Goal: Navigation & Orientation: Find specific page/section

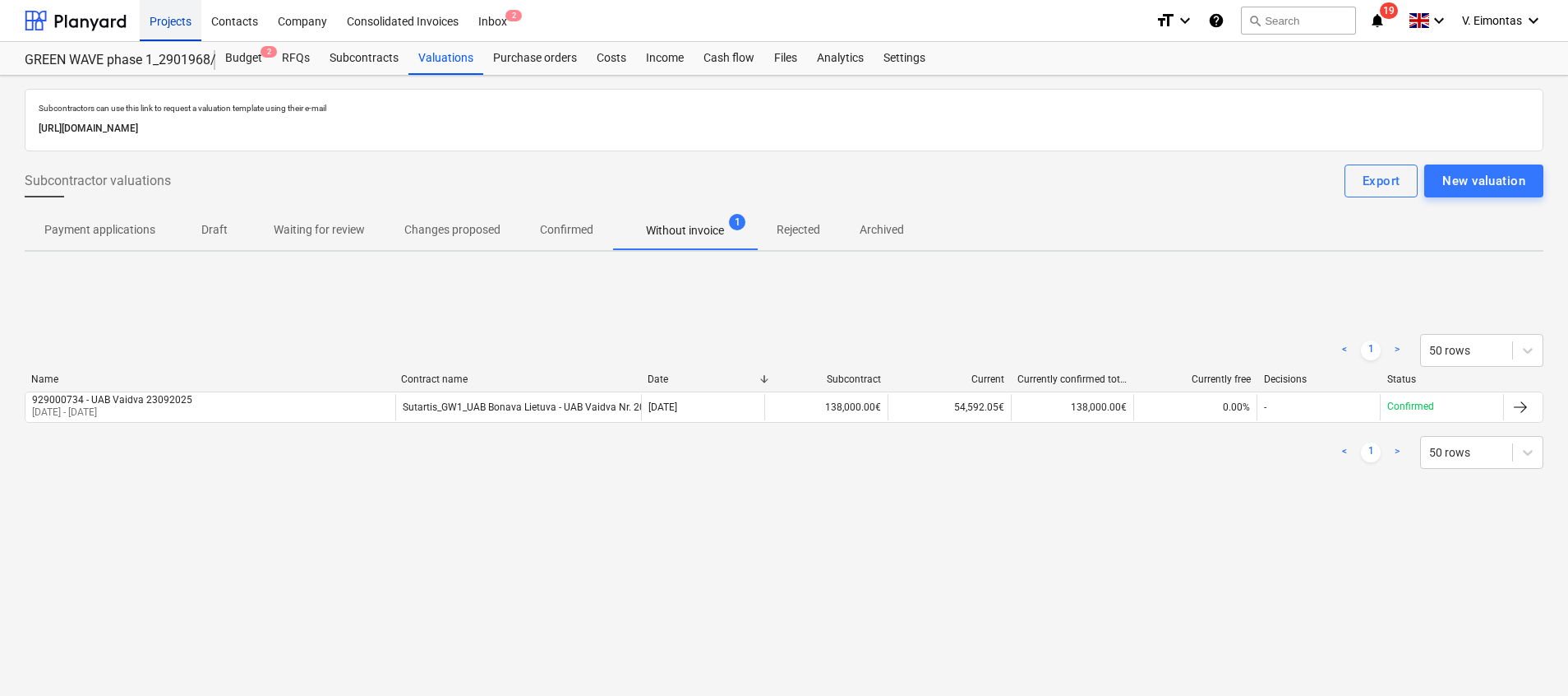
click at [170, 20] on div "Projects" at bounding box center [170, 20] width 62 height 42
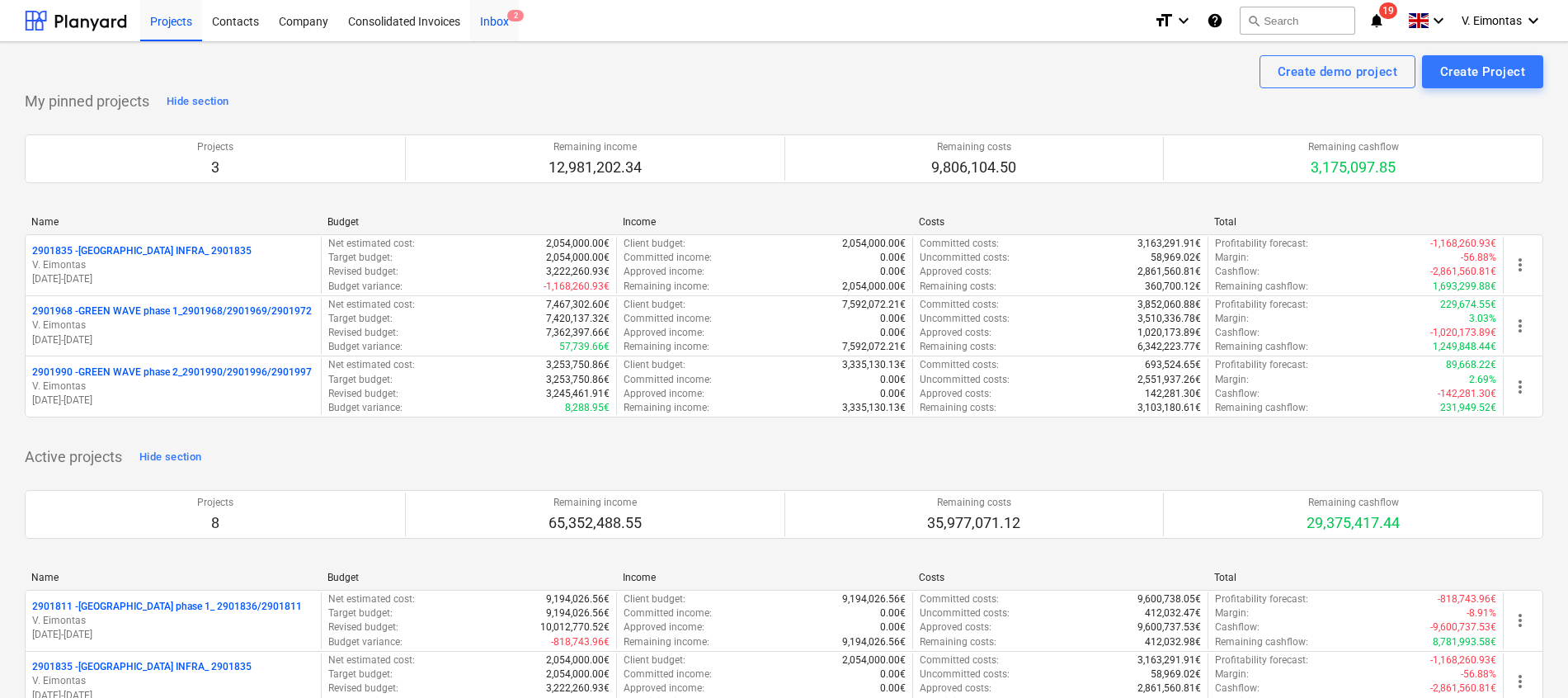
click at [488, 19] on div "Inbox 2" at bounding box center [494, 20] width 48 height 42
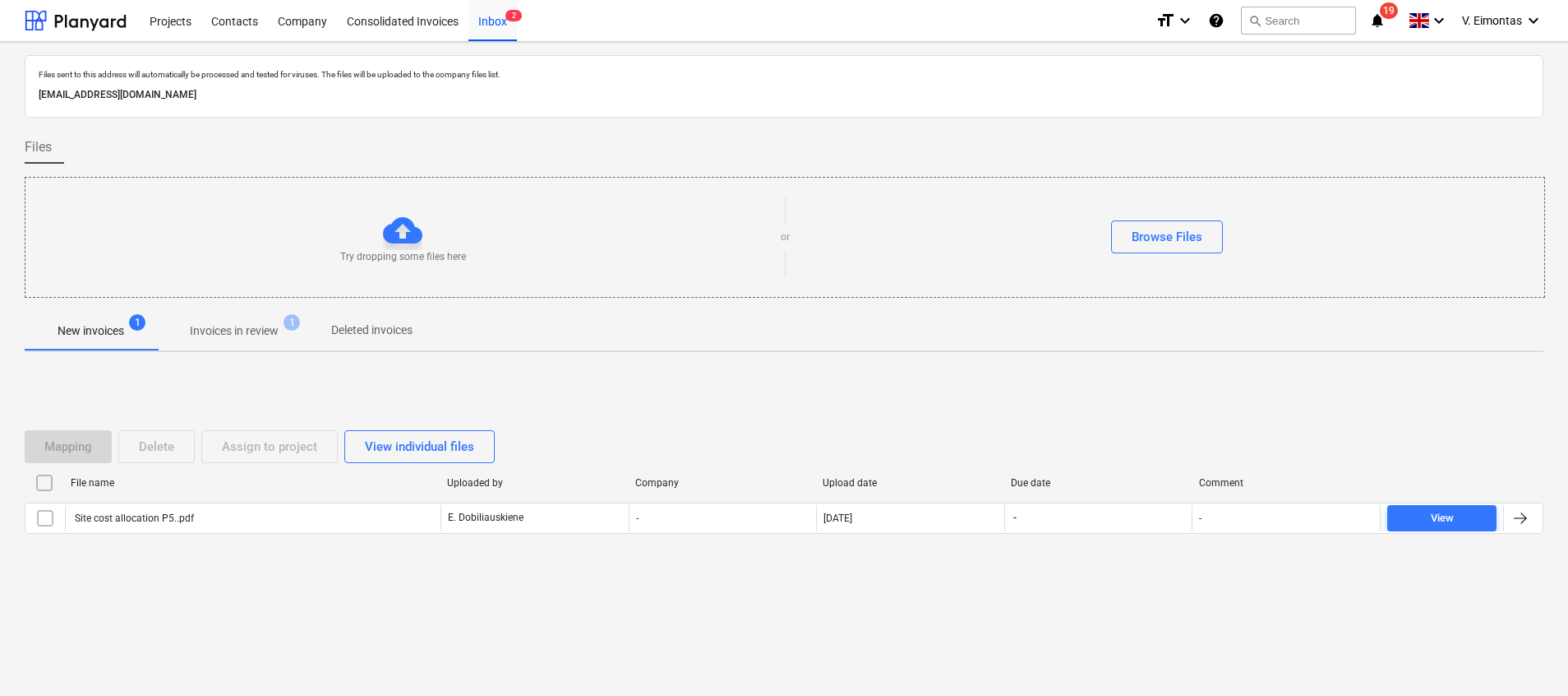
click at [270, 320] on span "Invoices in review 1" at bounding box center [234, 330] width 154 height 30
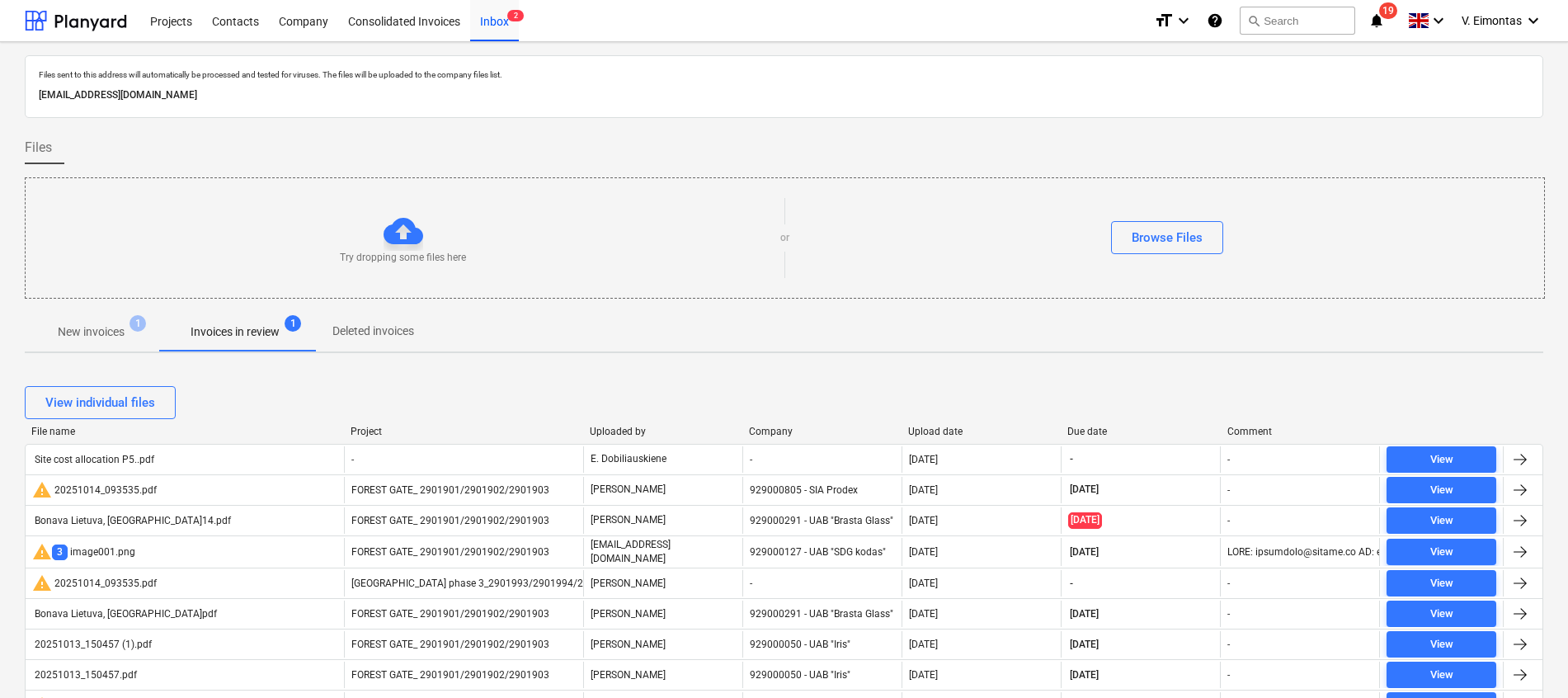
click at [110, 327] on p "New invoices" at bounding box center [90, 331] width 66 height 17
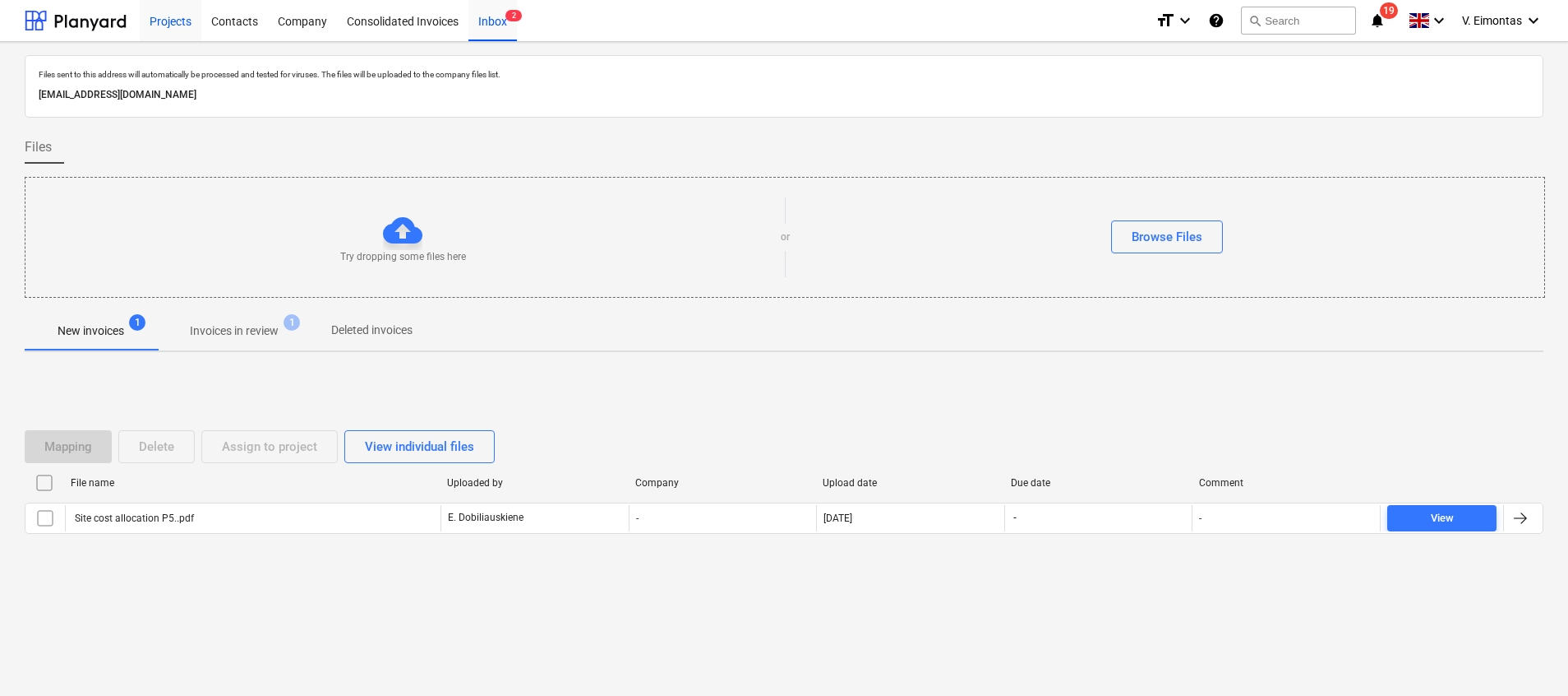
click at [158, 16] on div "Projects" at bounding box center [170, 20] width 62 height 42
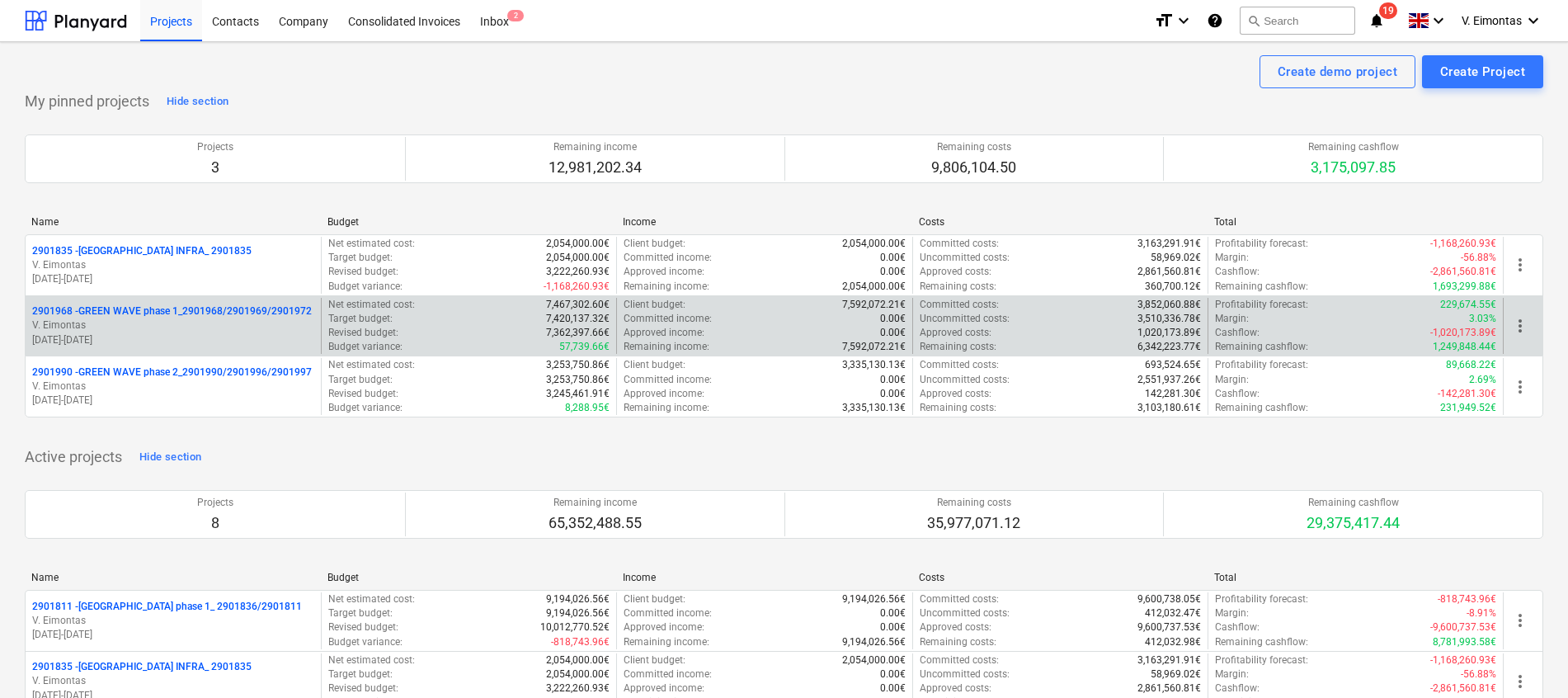
click at [282, 313] on p "2901968 - GREEN WAVE phase 1_2901968/2901969/2901972" at bounding box center [171, 310] width 279 height 14
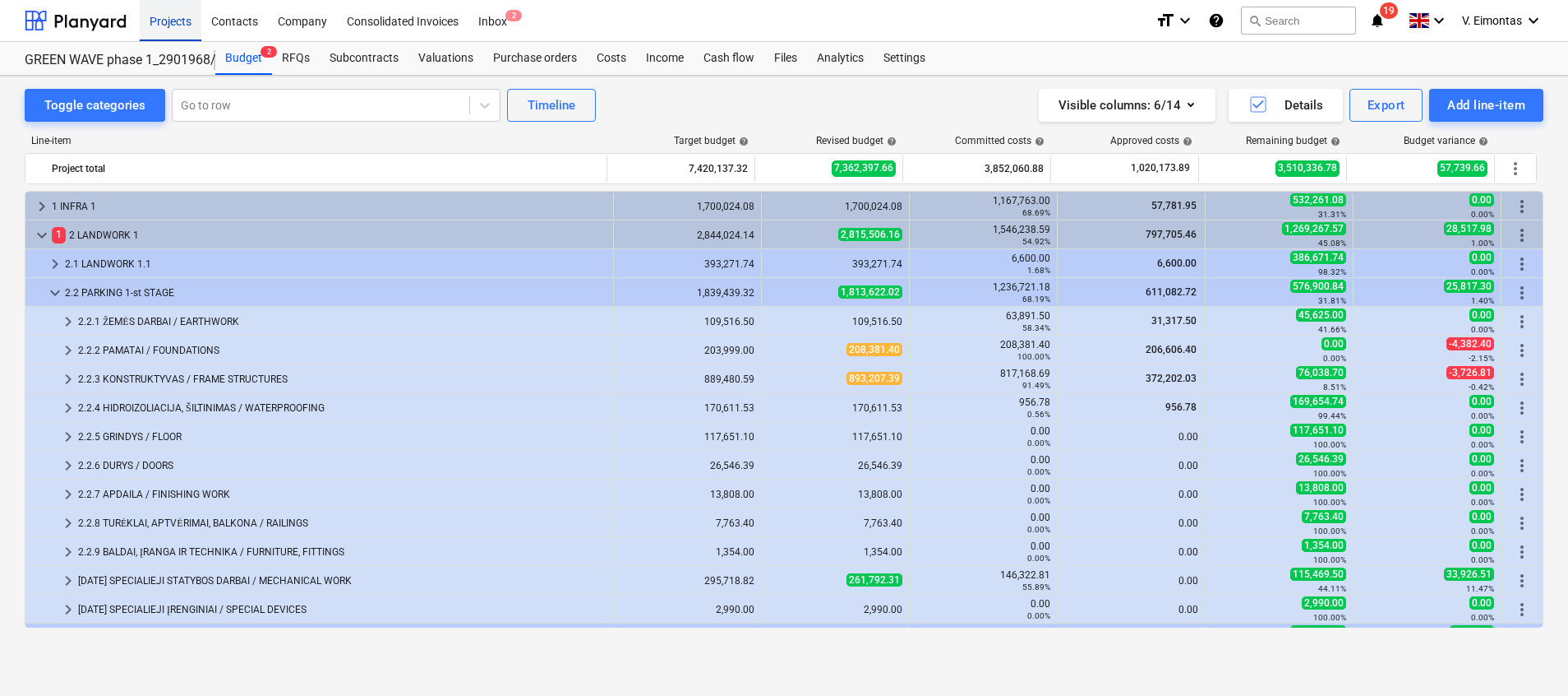
click at [159, 21] on div "Projects" at bounding box center [170, 20] width 62 height 42
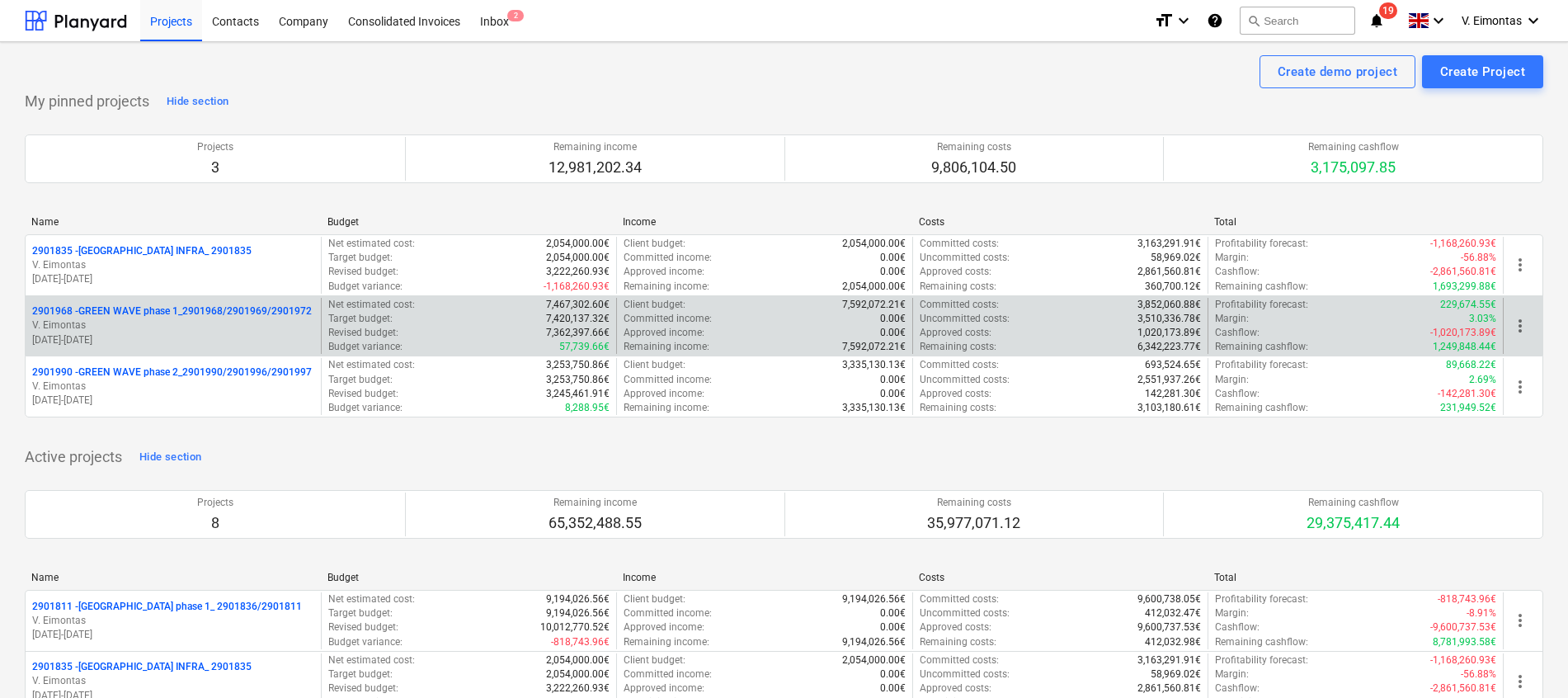
click at [235, 307] on p "2901968 - GREEN WAVE phase 1_2901968/2901969/2901972" at bounding box center [171, 310] width 279 height 14
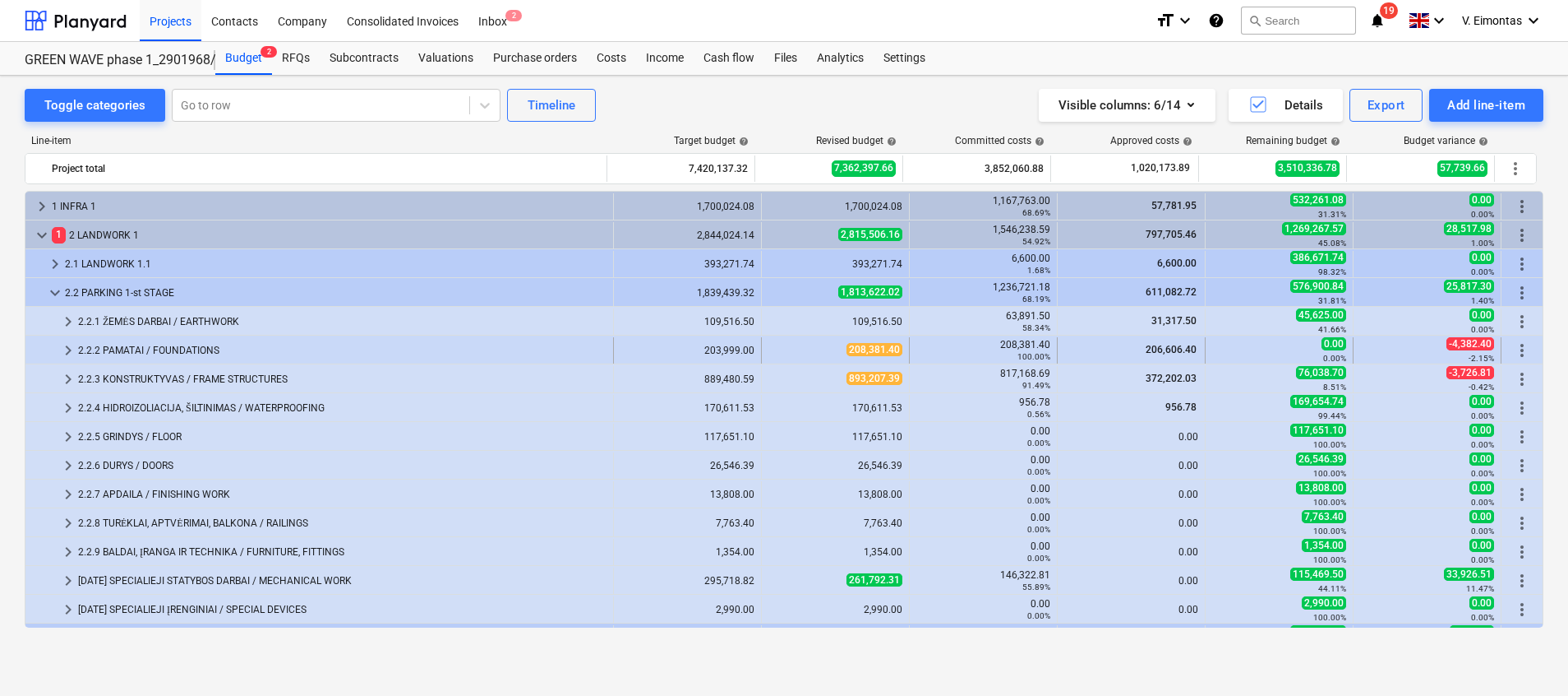
click at [206, 353] on div "2.2.2 PAMATAI / FOUNDATIONS" at bounding box center [342, 350] width 529 height 26
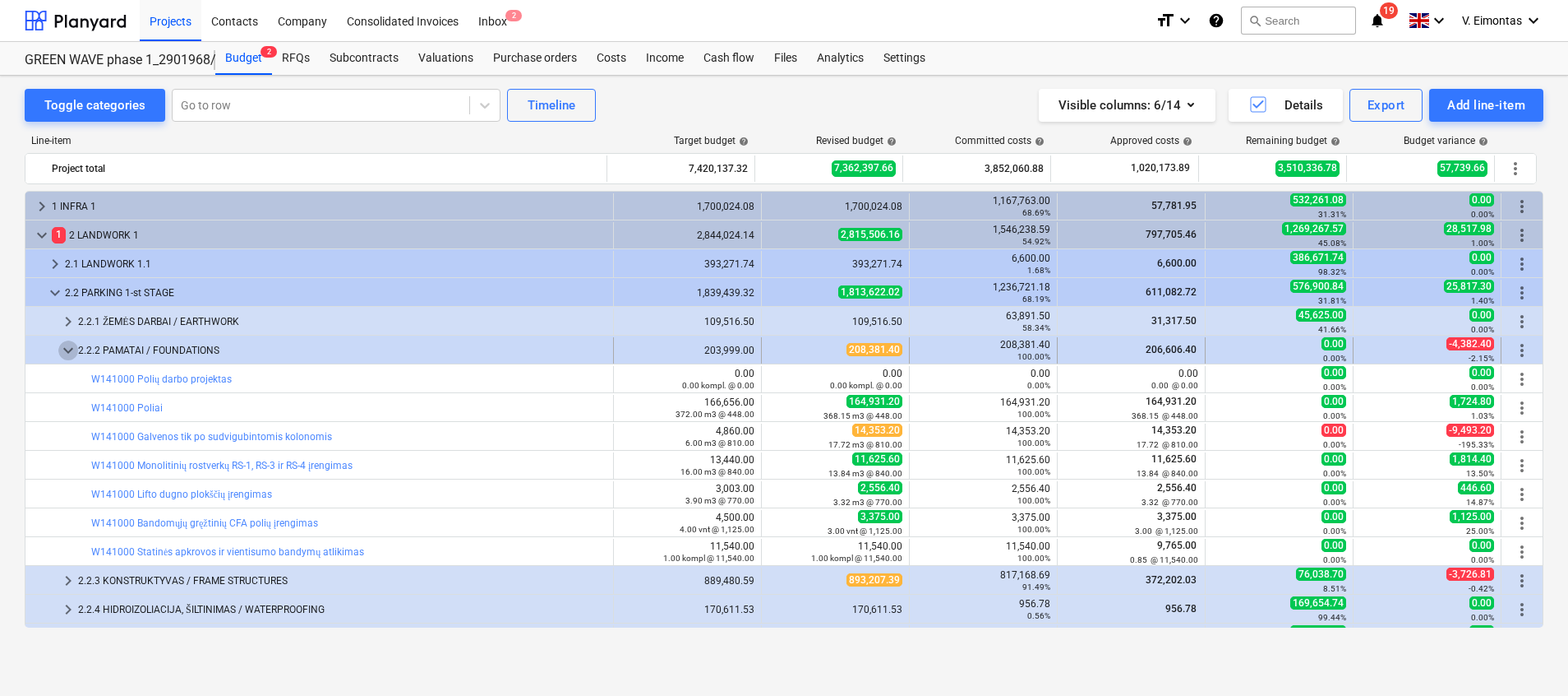
click at [64, 346] on span "keyboard_arrow_down" at bounding box center [68, 350] width 20 height 20
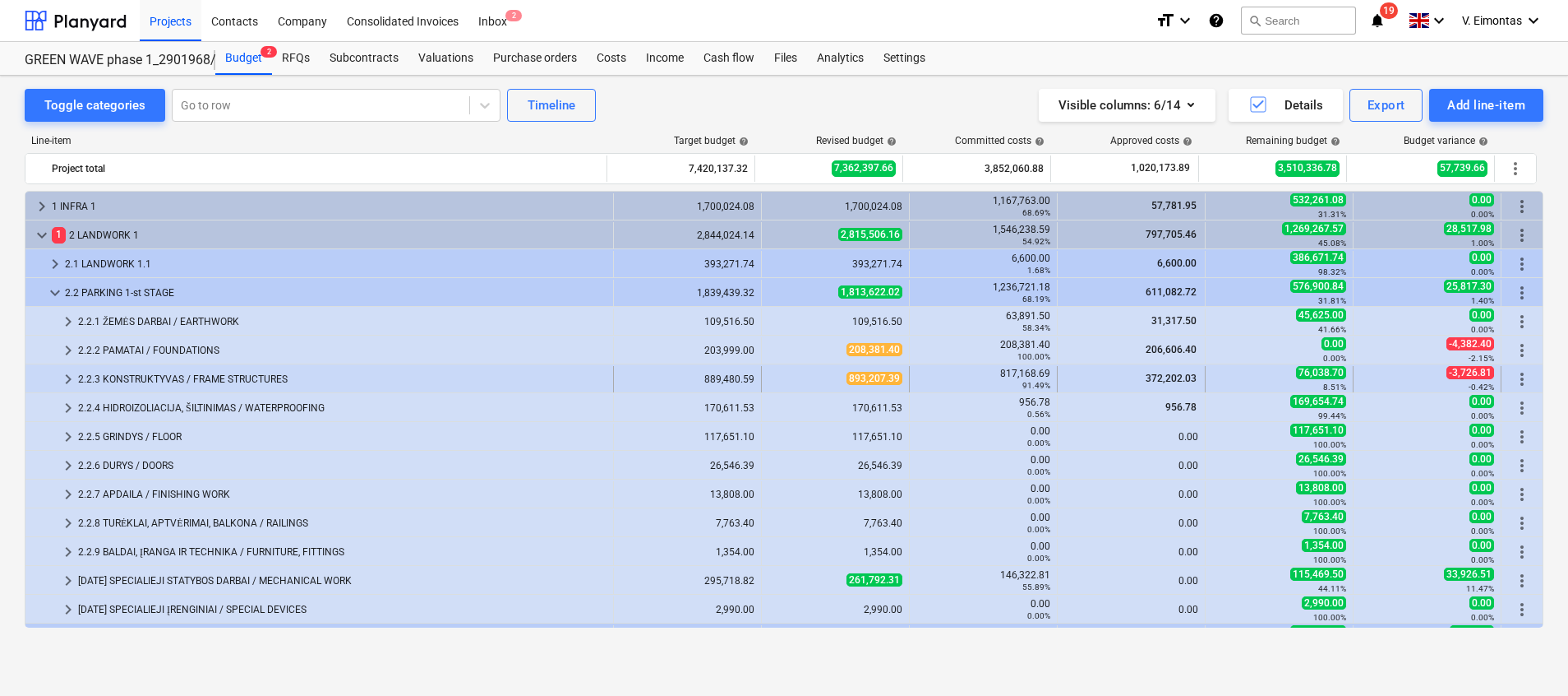
click at [62, 381] on span "keyboard_arrow_right" at bounding box center [68, 379] width 20 height 20
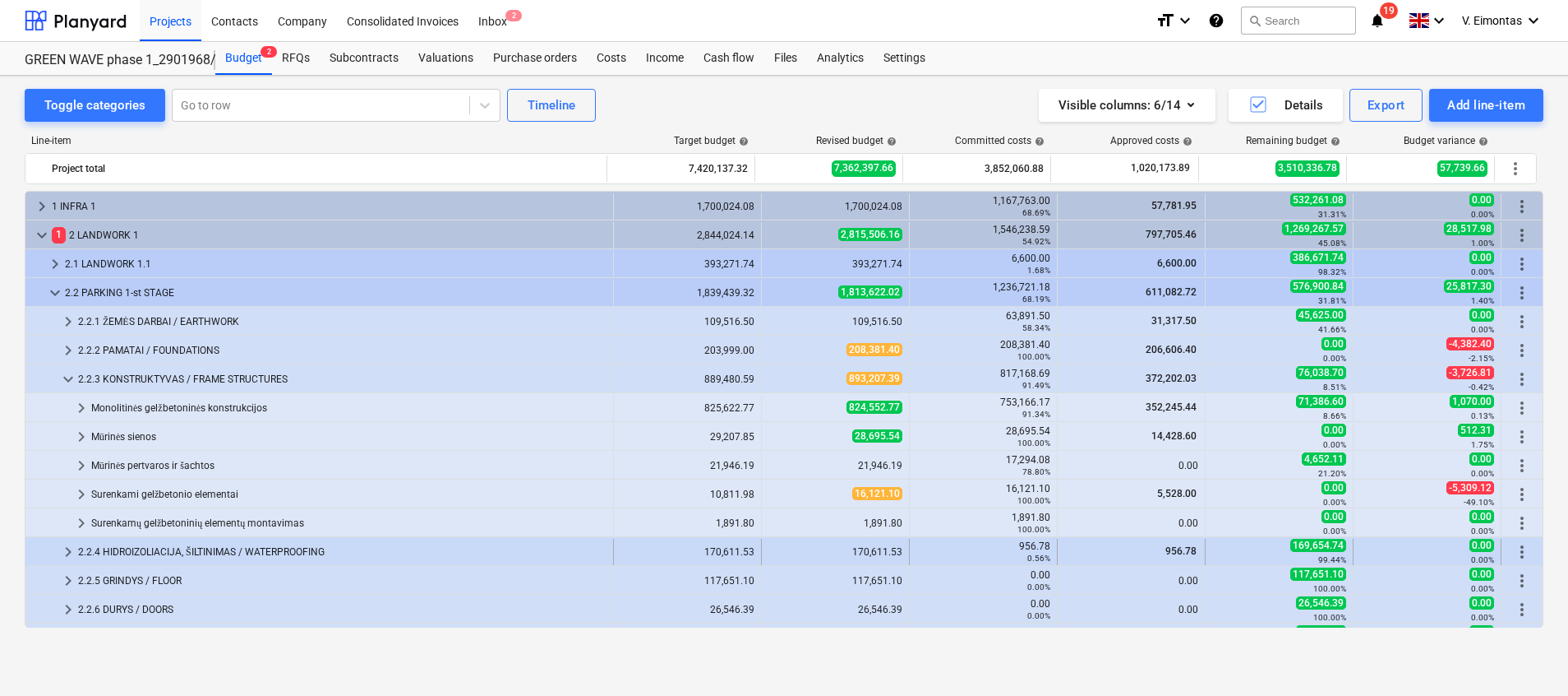
click at [68, 548] on span "keyboard_arrow_right" at bounding box center [68, 552] width 20 height 20
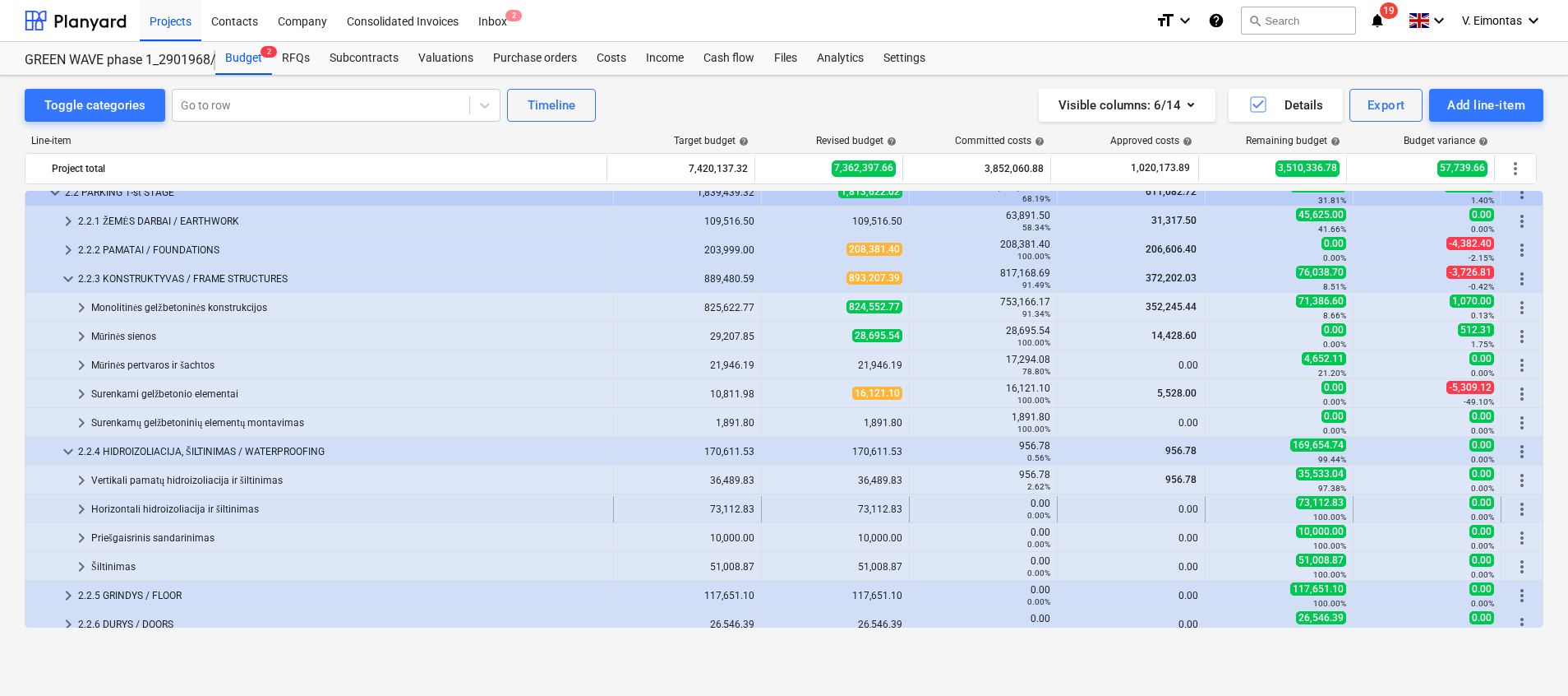
scroll to position [123, 0]
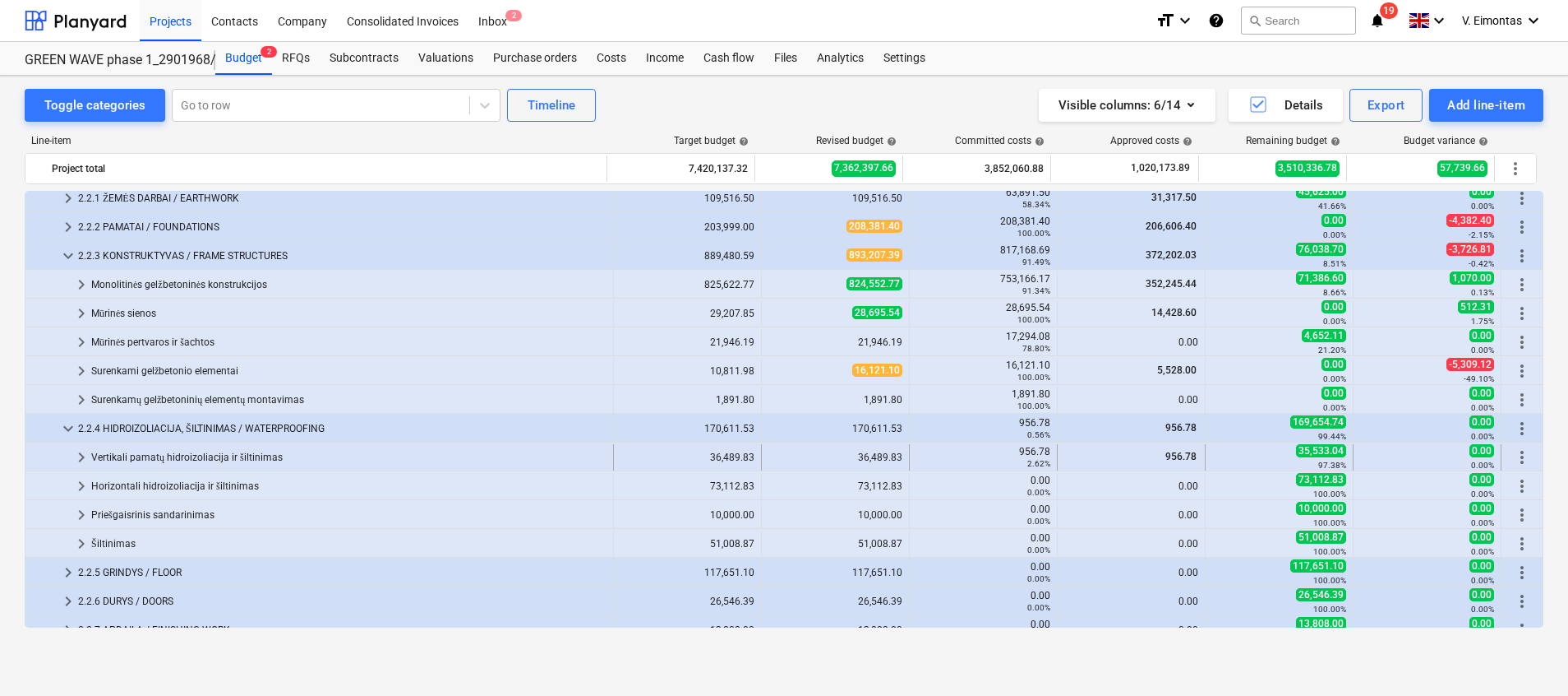
click at [83, 452] on span "keyboard_arrow_right" at bounding box center [82, 457] width 20 height 20
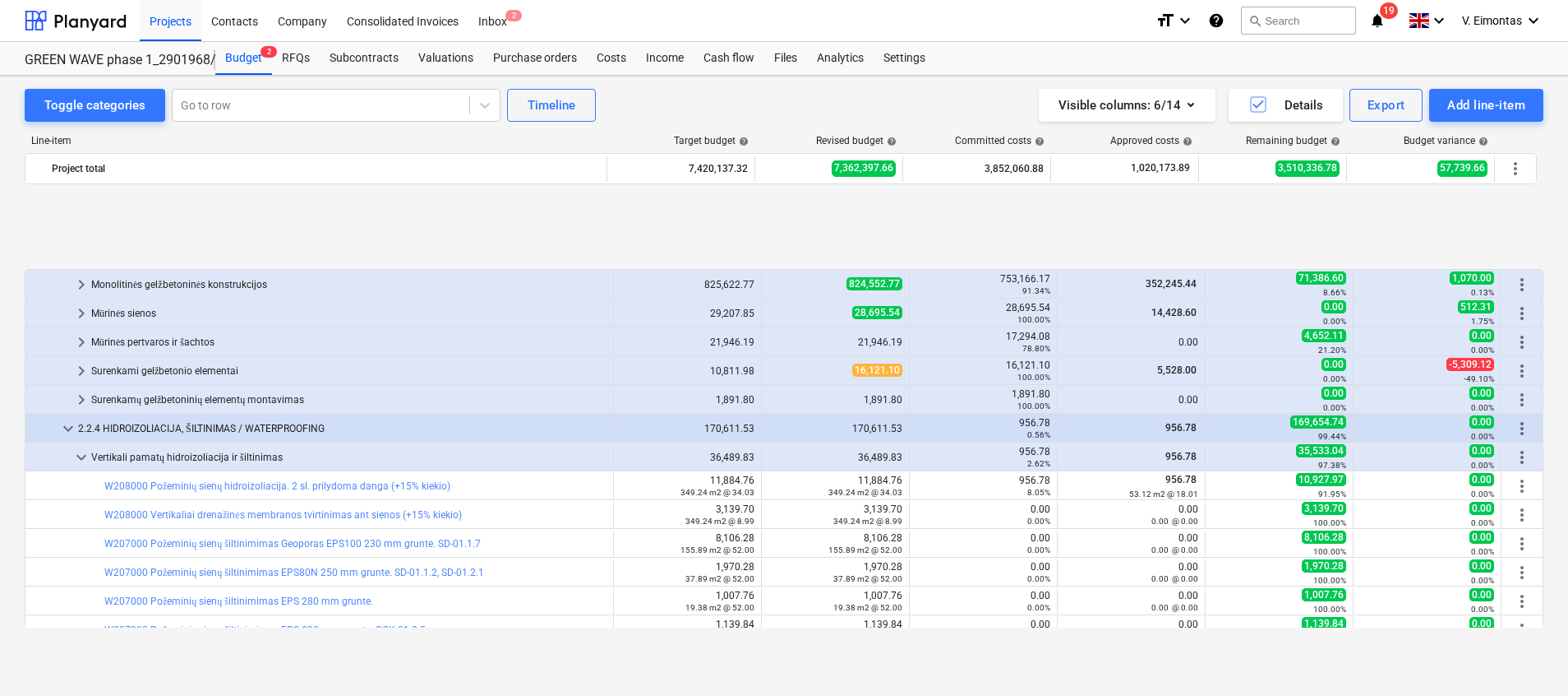
scroll to position [247, 0]
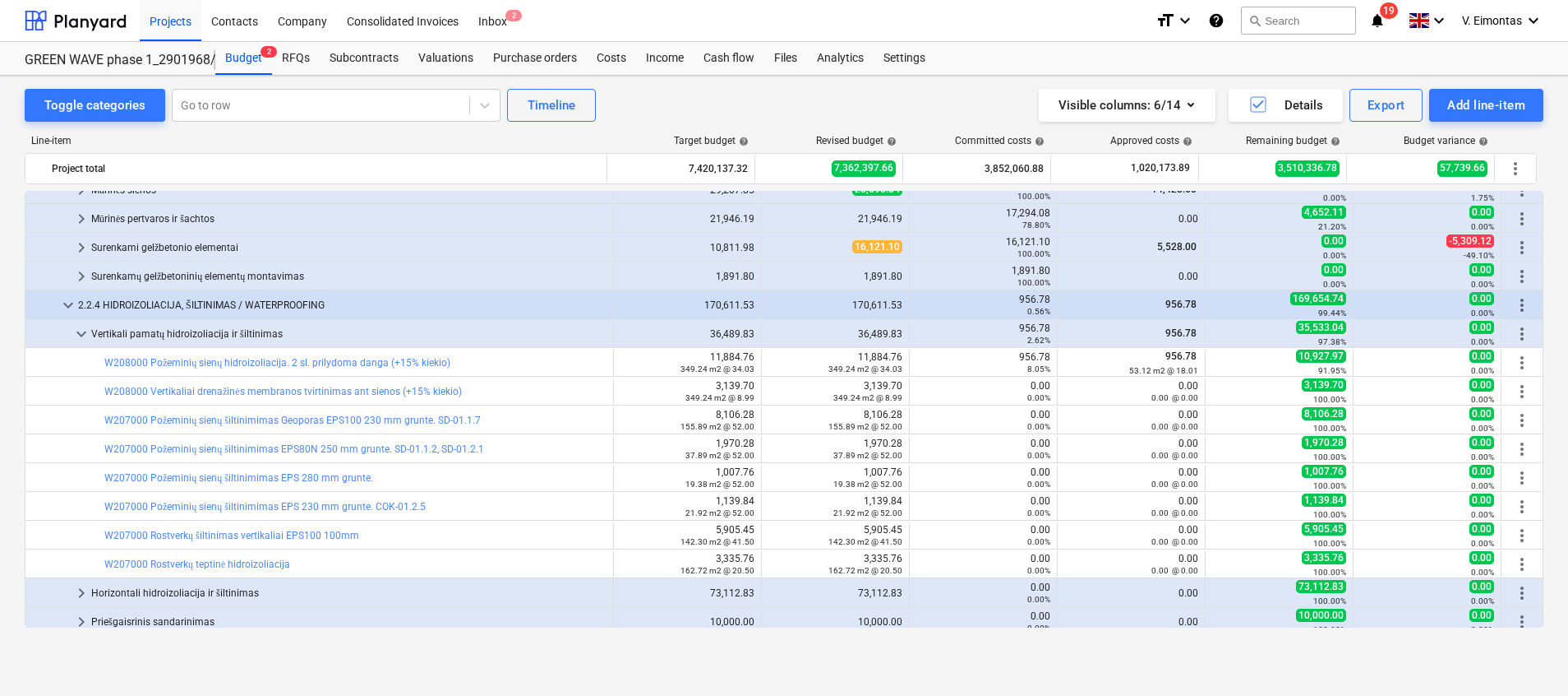
click at [0, 311] on html "Projects Contacts Company Consolidated Invoices Inbox 2 format_size keyboard_ar…" at bounding box center [784, 348] width 1568 height 696
